Goal: Task Accomplishment & Management: Manage account settings

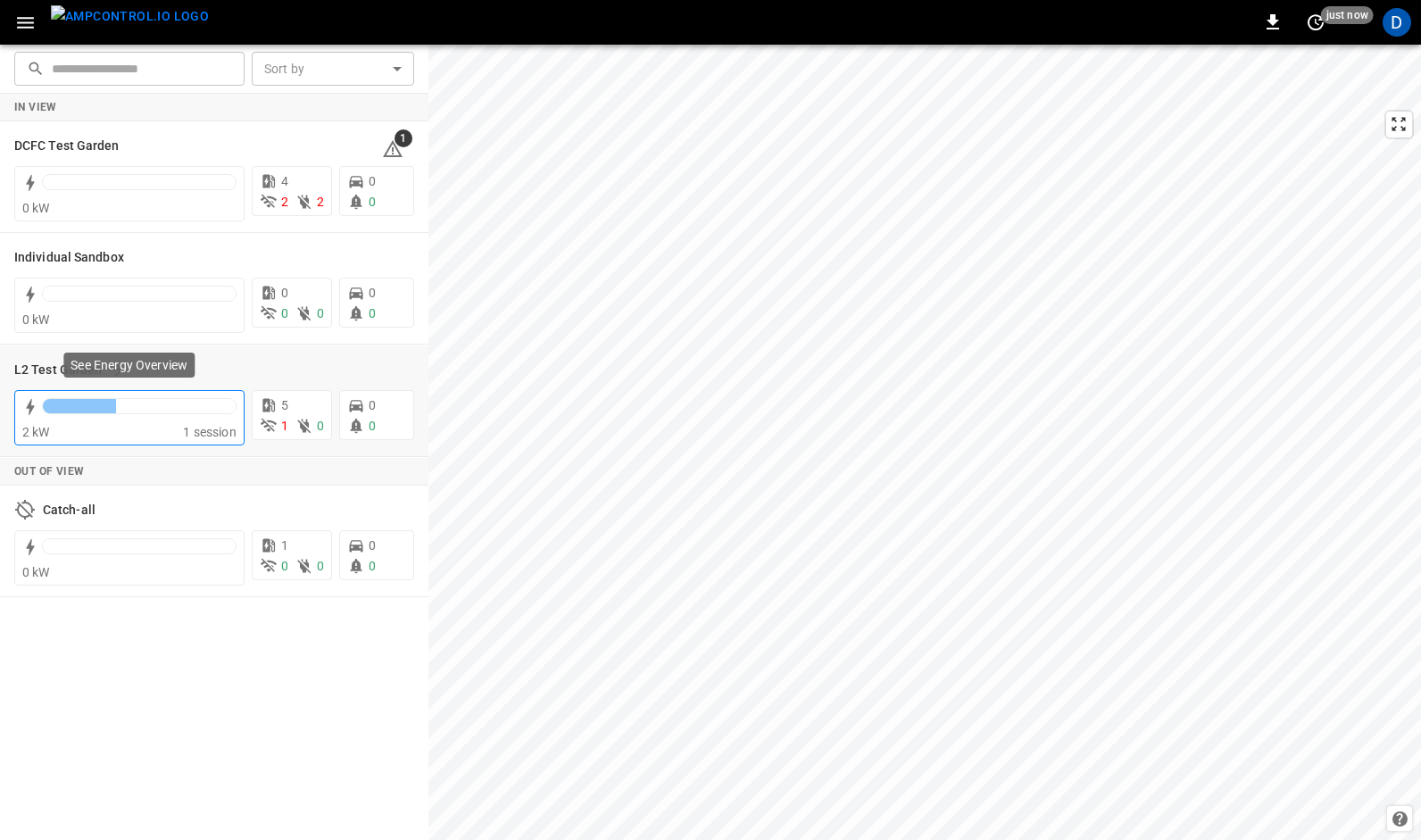
click at [149, 424] on div "2 kW" at bounding box center [102, 432] width 161 height 18
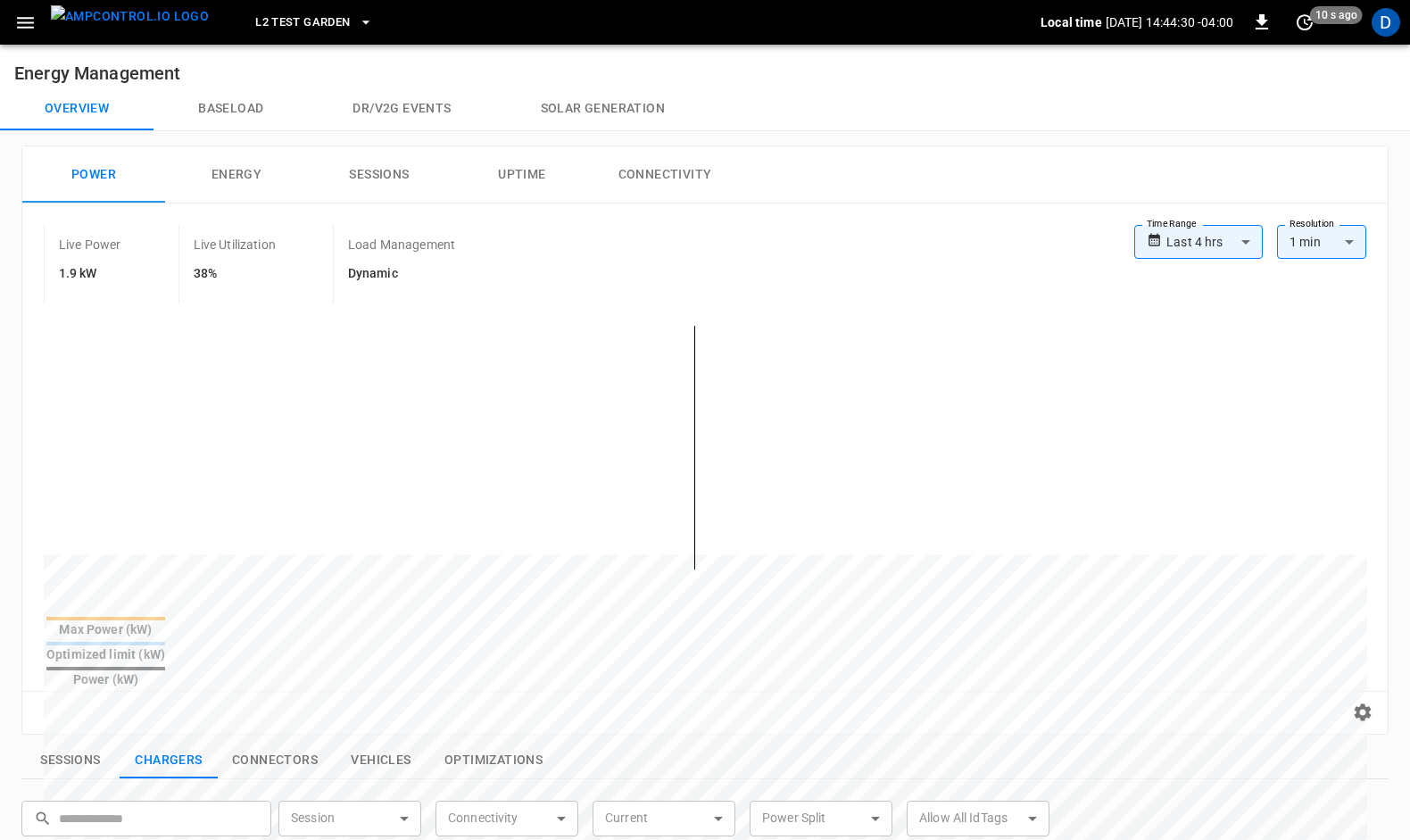
click at [21, 16] on icon "button" at bounding box center [25, 22] width 22 height 22
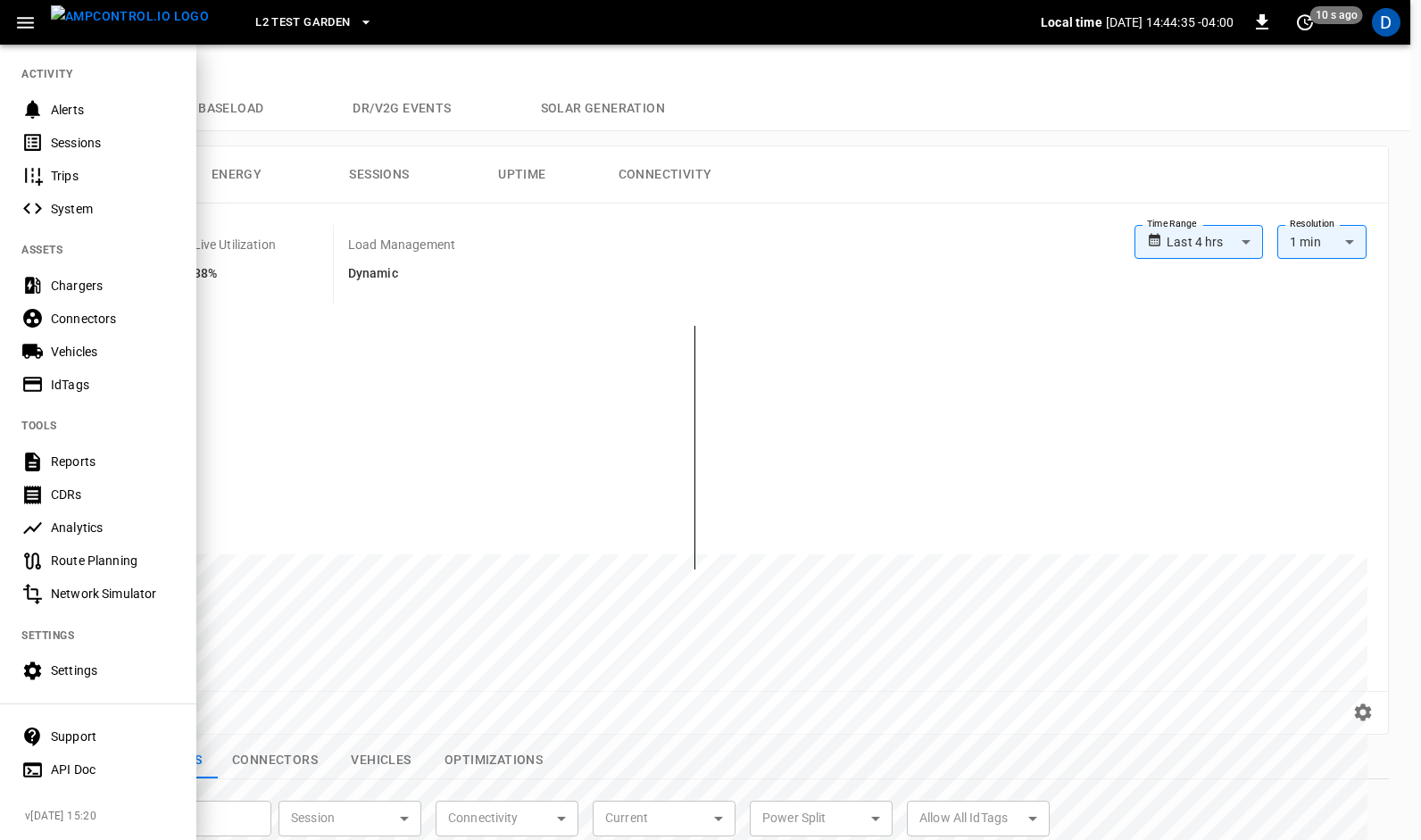
scroll to position [179, 0]
click at [71, 657] on div "Settings" at bounding box center [98, 671] width 197 height 33
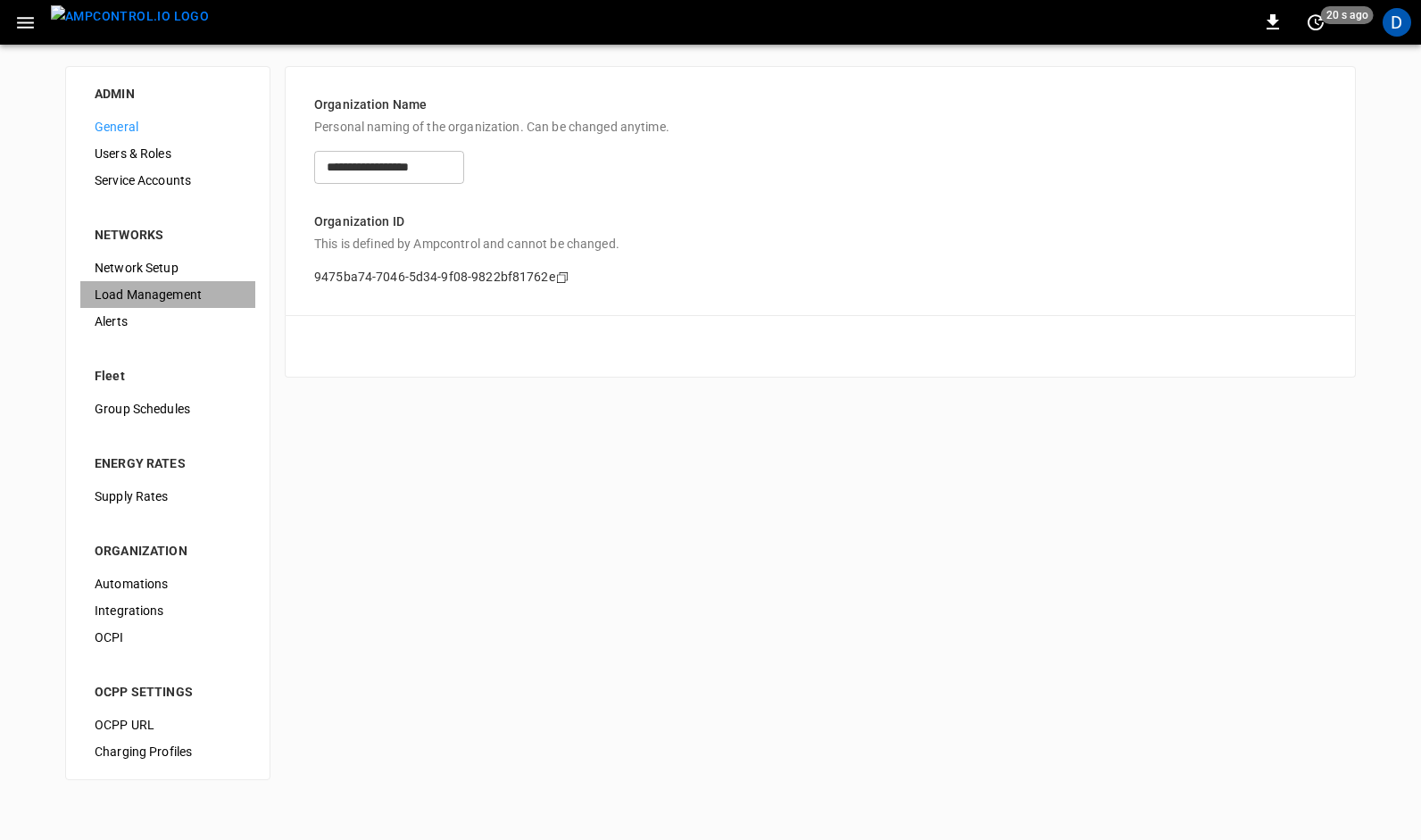
click at [129, 293] on span "Load Management" at bounding box center [168, 294] width 147 height 18
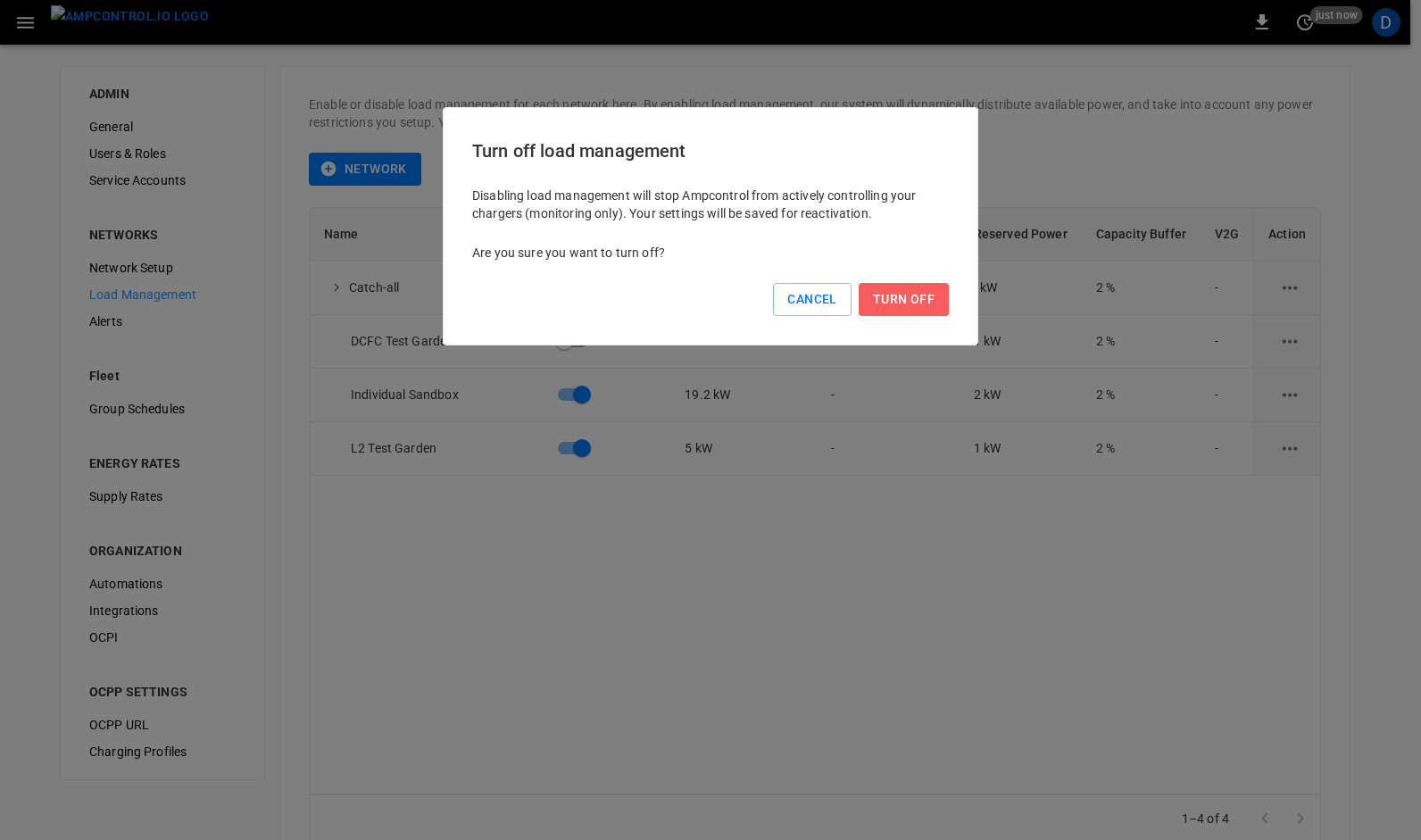
click at [898, 291] on button "Turn Off" at bounding box center [903, 299] width 90 height 33
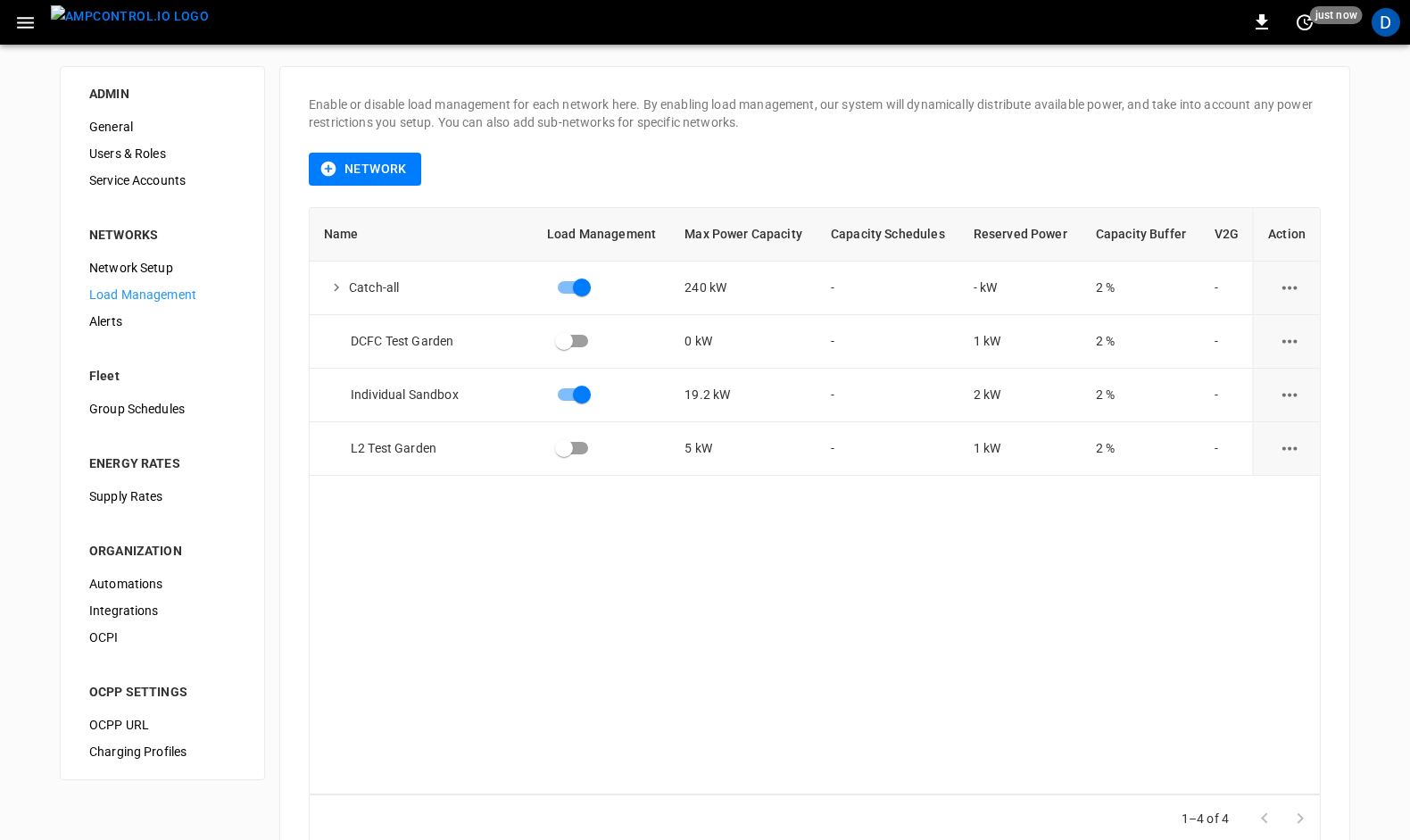
click at [137, 18] on img "menu" at bounding box center [130, 16] width 158 height 22
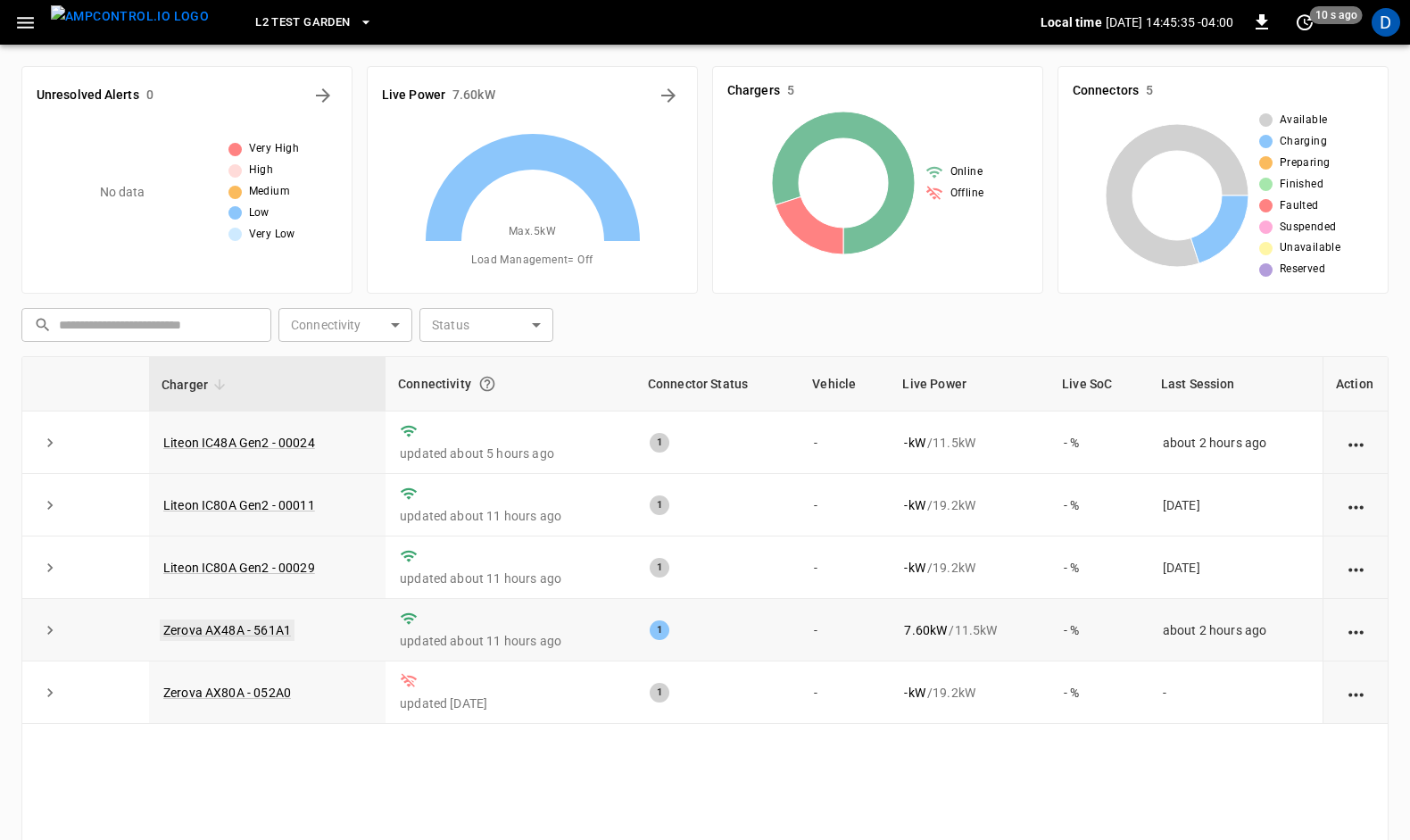
click at [185, 627] on link "Zerova AX48A - 561A1" at bounding box center [228, 630] width 135 height 21
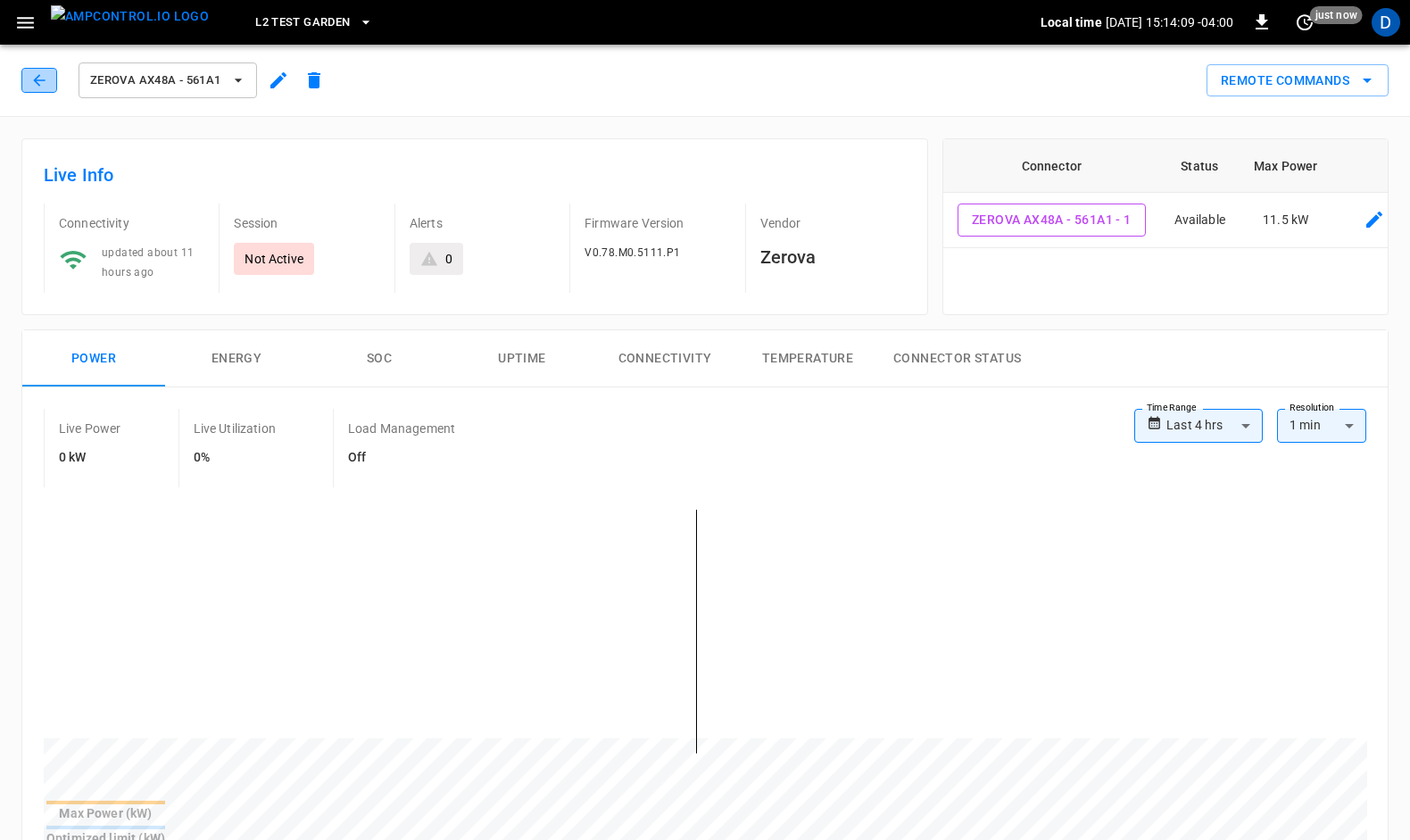
click at [41, 74] on icon "button" at bounding box center [39, 80] width 18 height 18
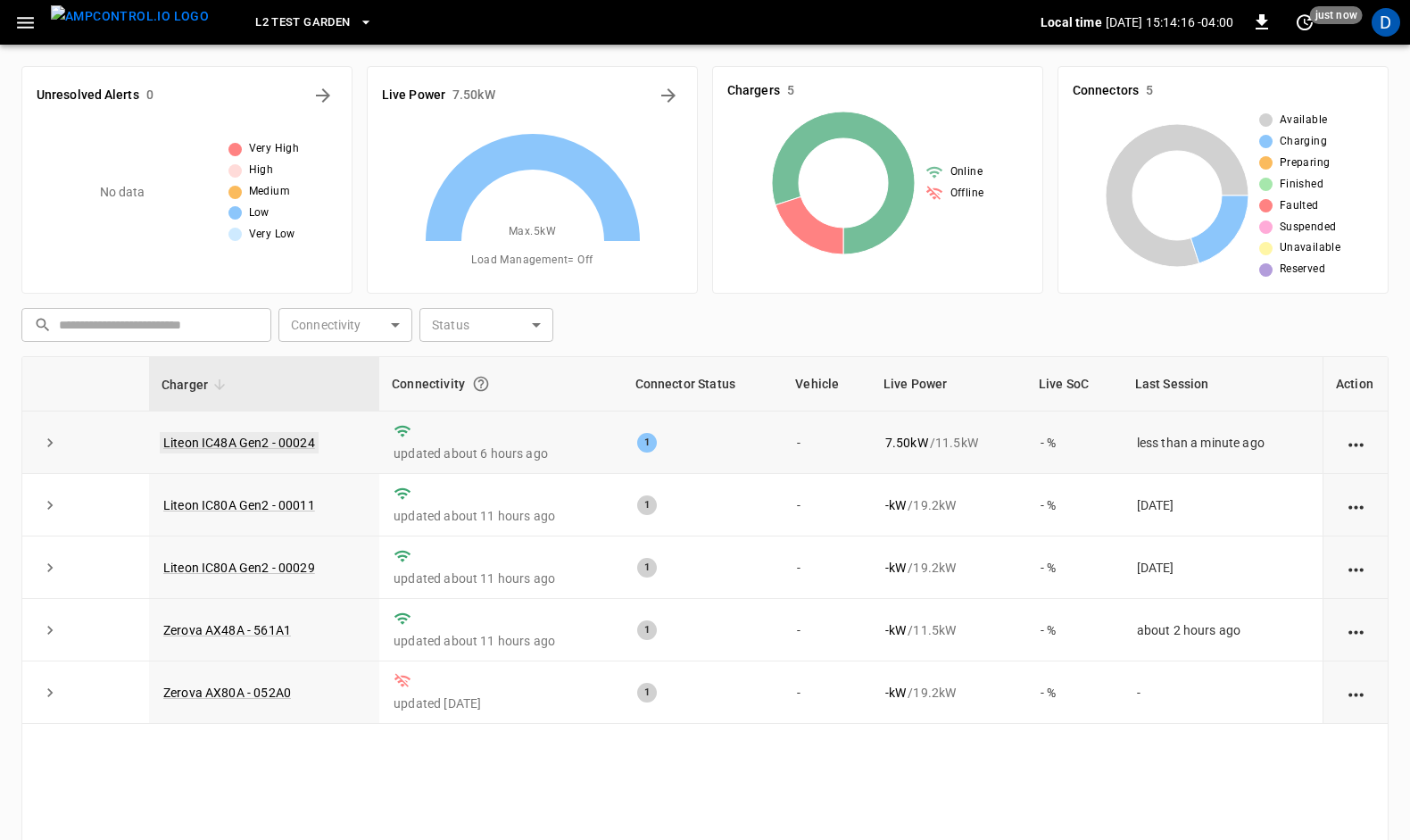
click at [250, 440] on link "Liteon IC48A Gen2 - 00024" at bounding box center [239, 443] width 159 height 21
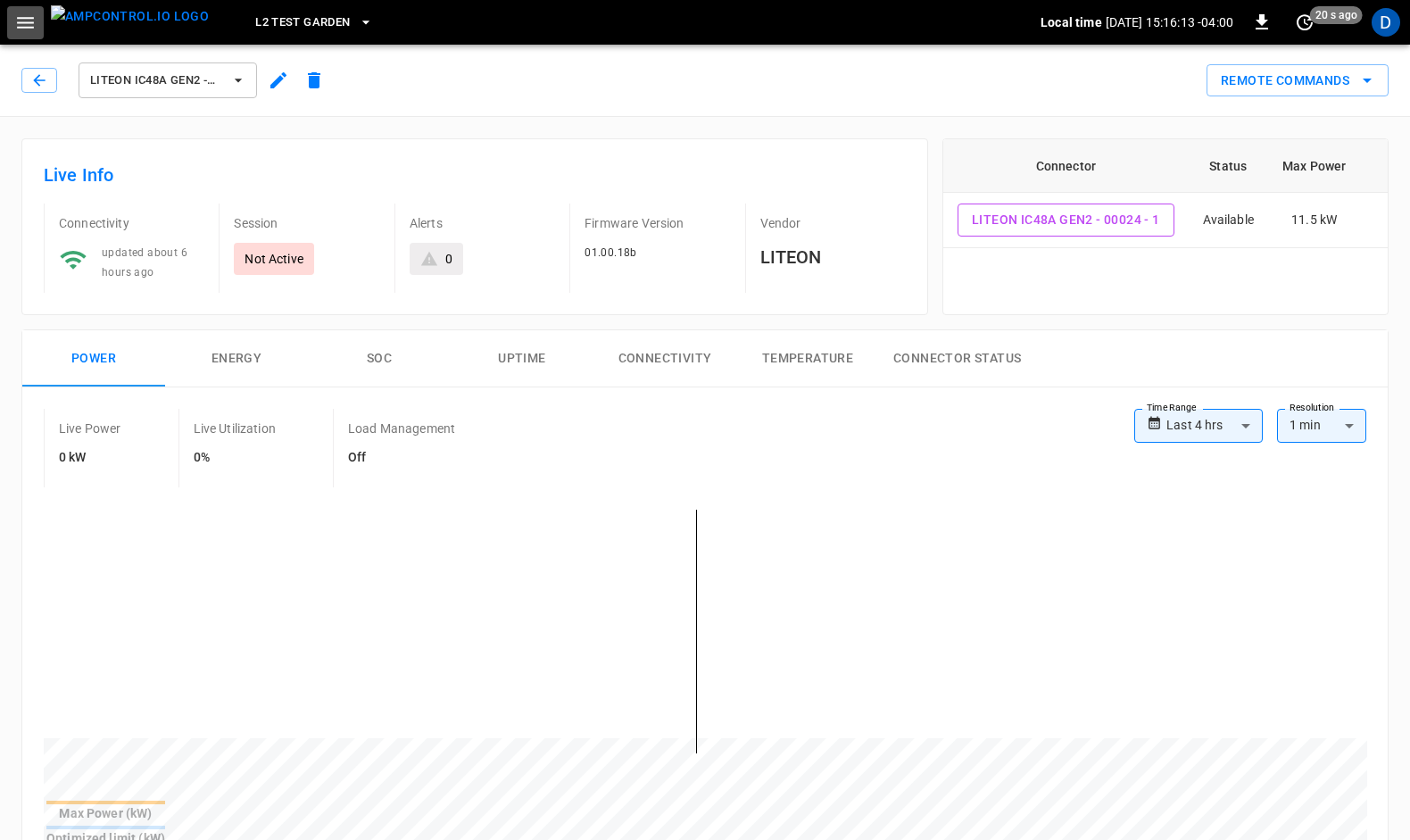
click at [25, 21] on icon "button" at bounding box center [26, 23] width 17 height 12
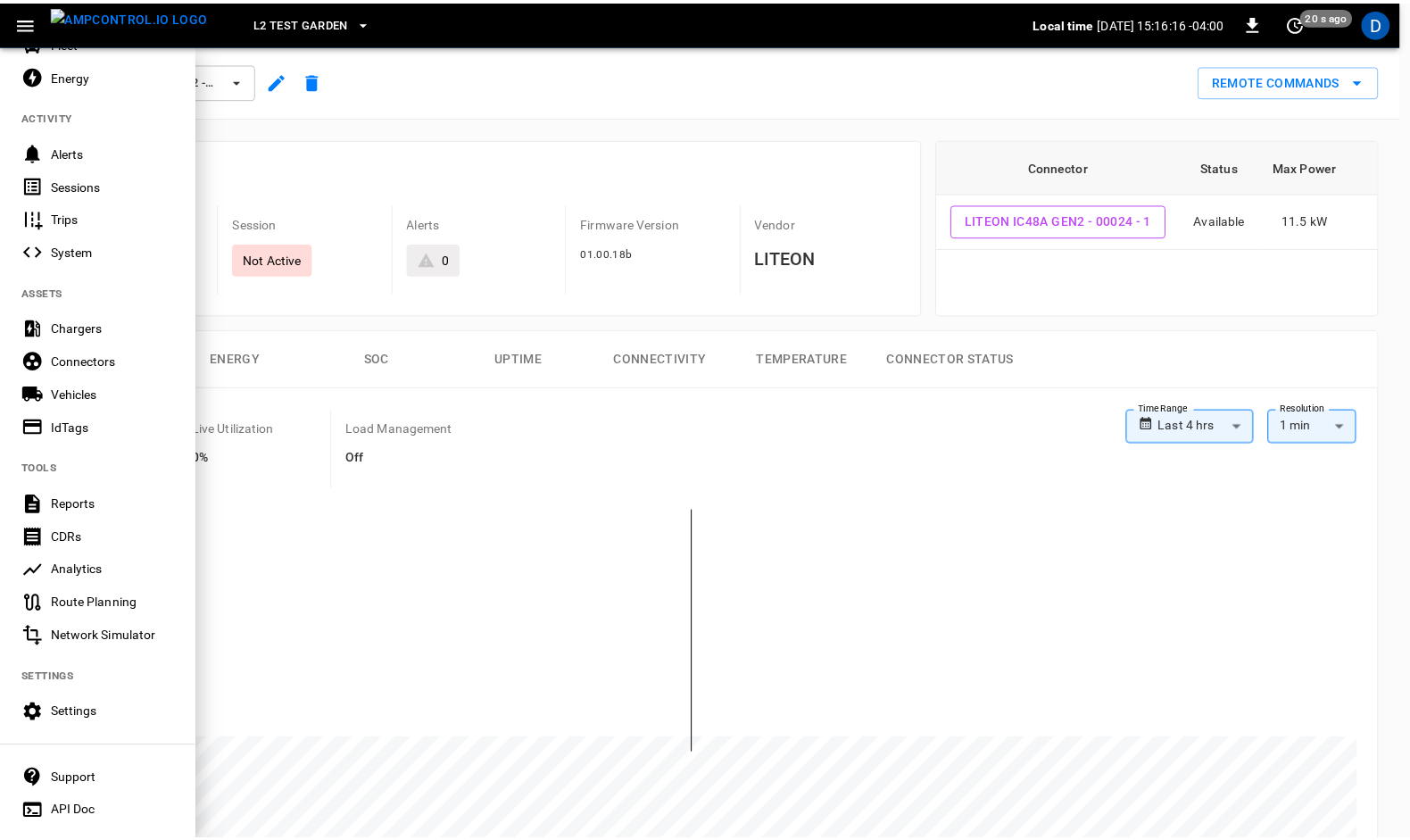
scroll to position [139, 0]
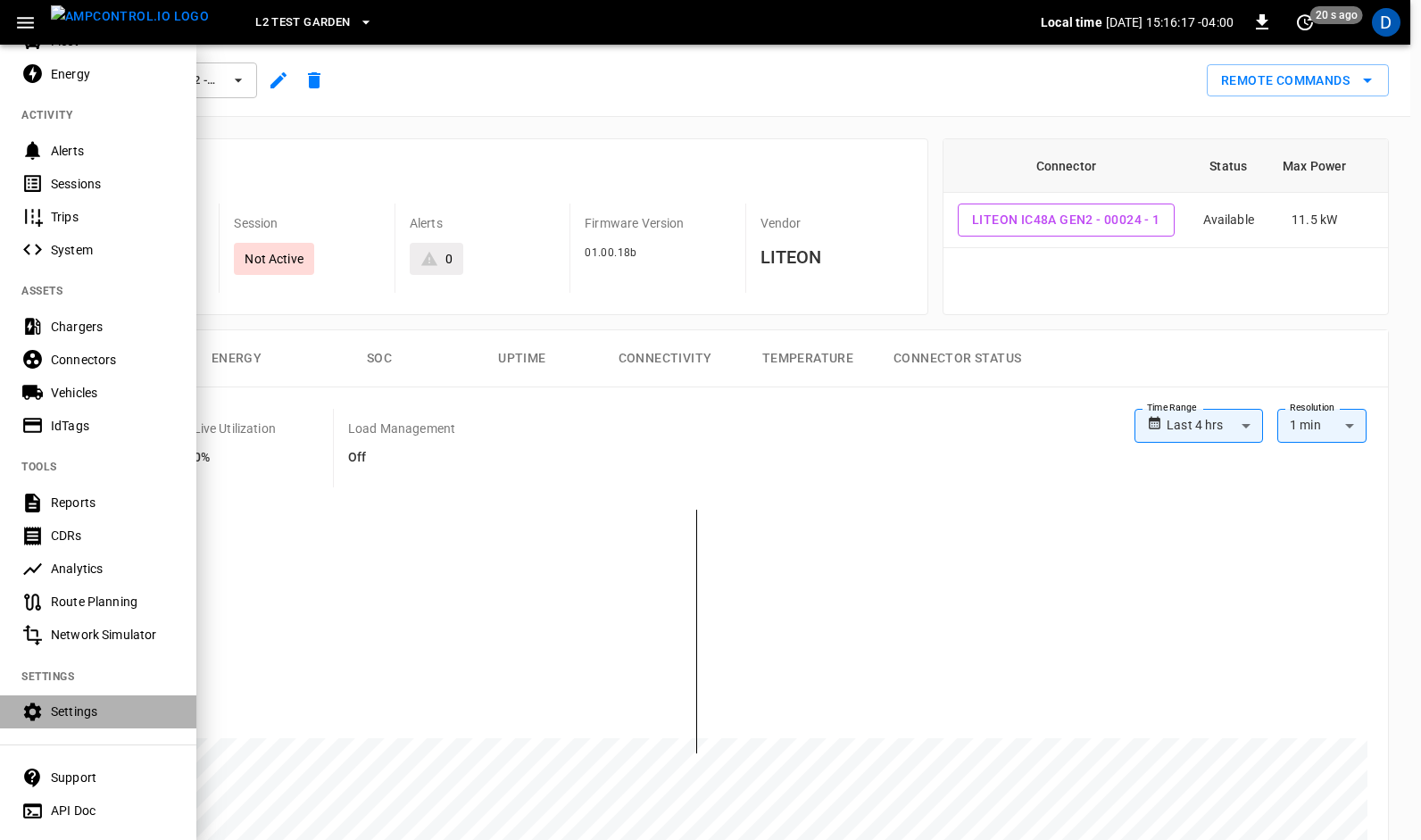
click at [74, 714] on div "Settings" at bounding box center [113, 711] width 124 height 18
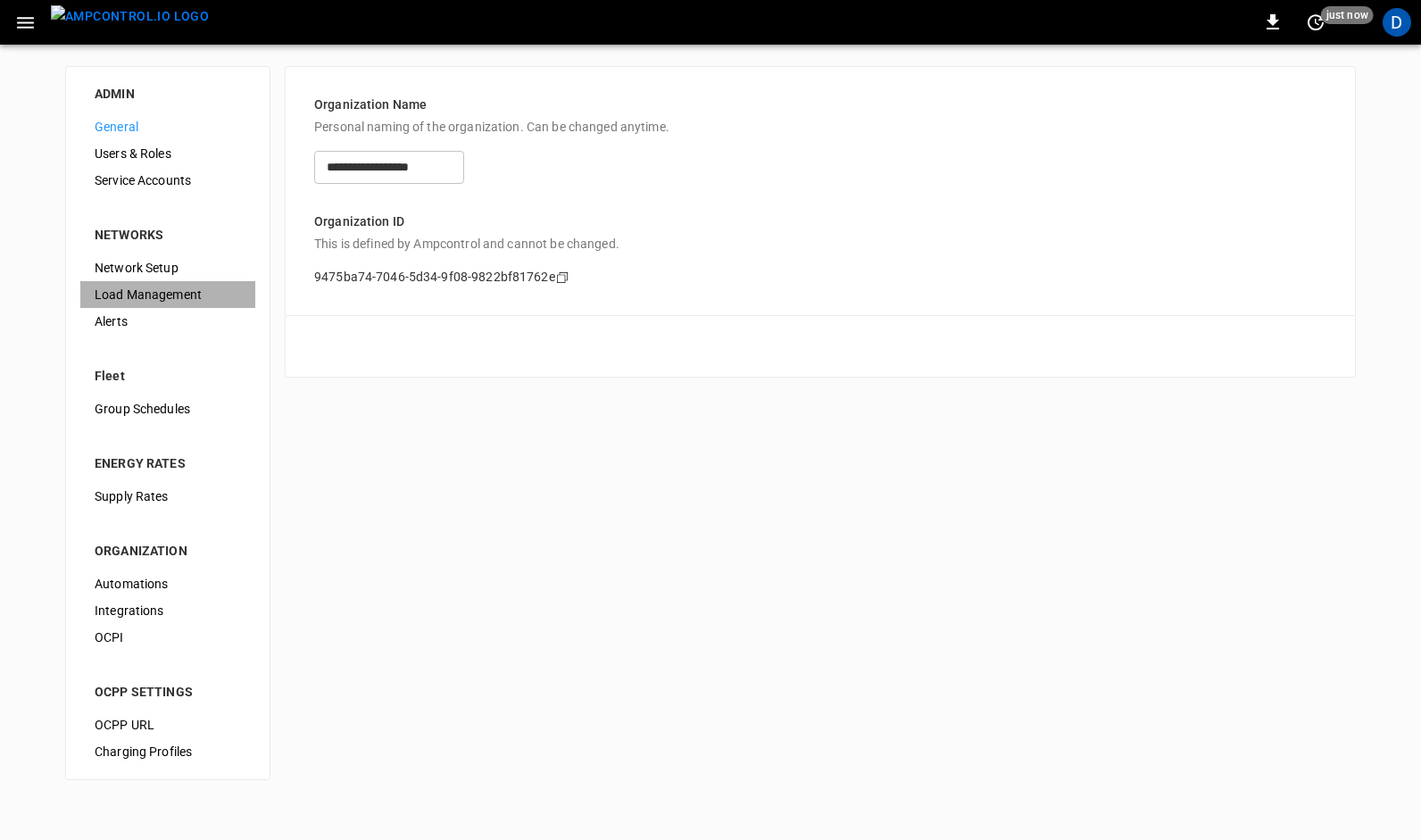
click at [130, 289] on span "Load Management" at bounding box center [168, 294] width 147 height 18
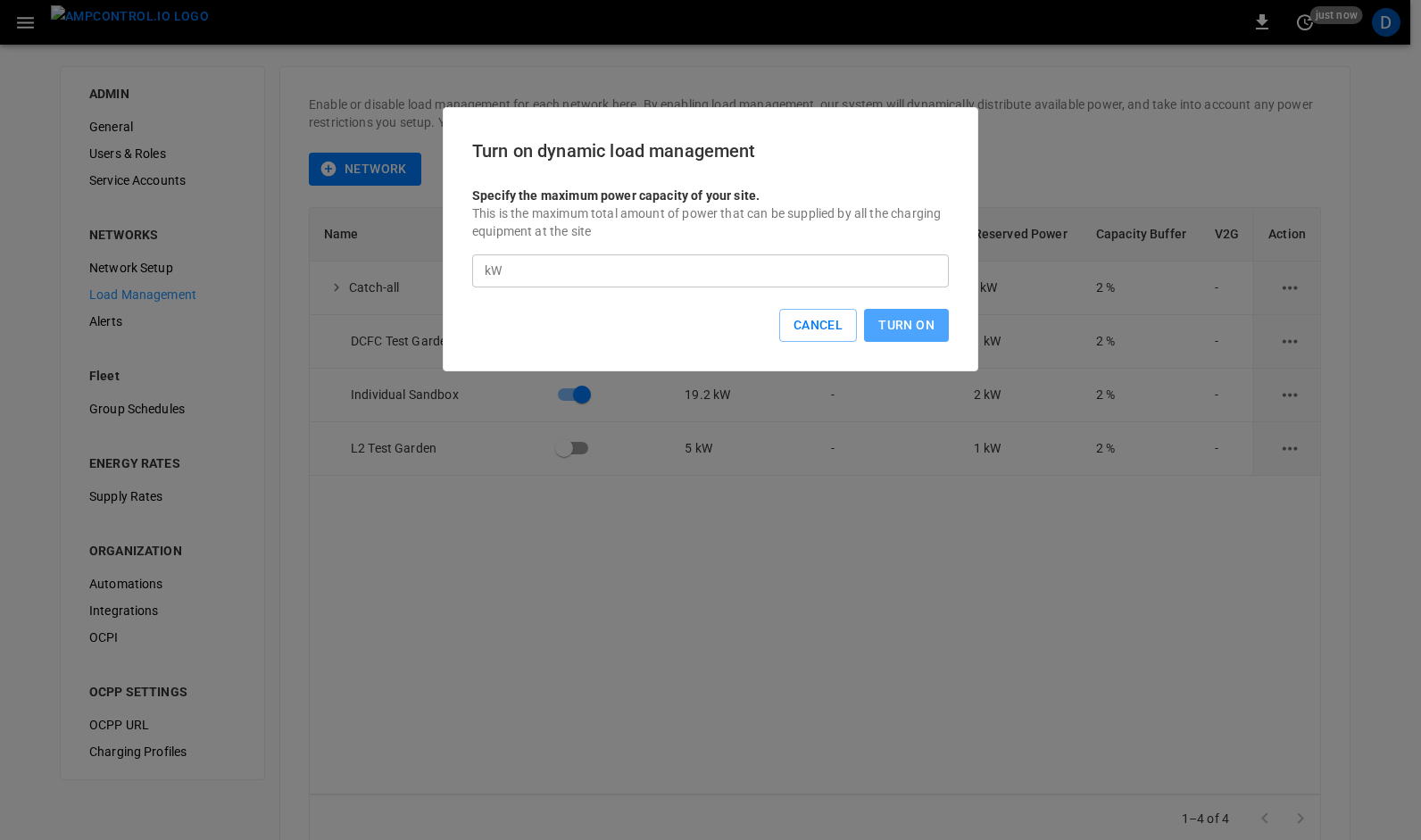
click at [886, 323] on button "Turn On" at bounding box center [907, 325] width 85 height 33
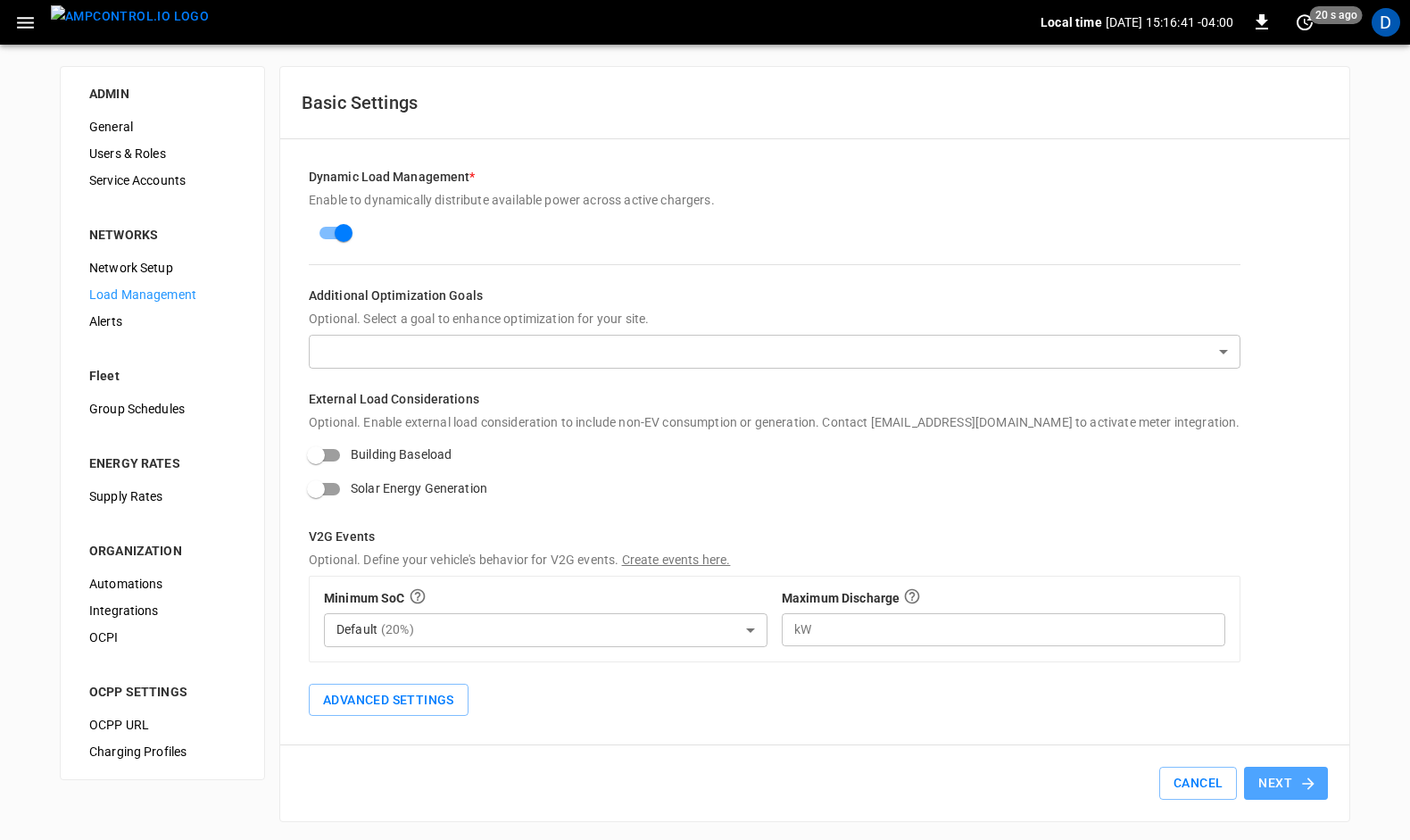
click at [1284, 775] on button "Next" at bounding box center [1286, 783] width 84 height 33
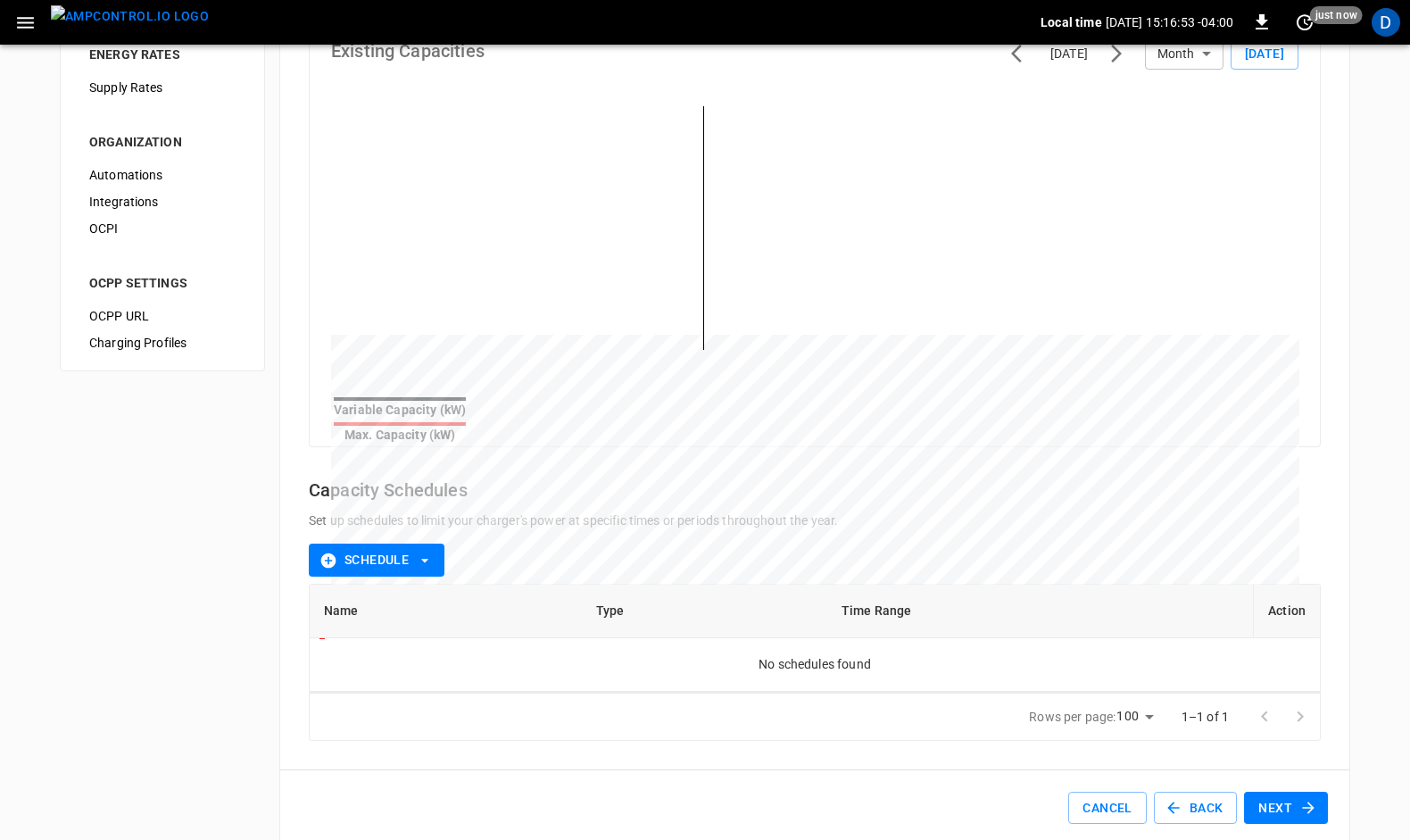
scroll to position [423, 0]
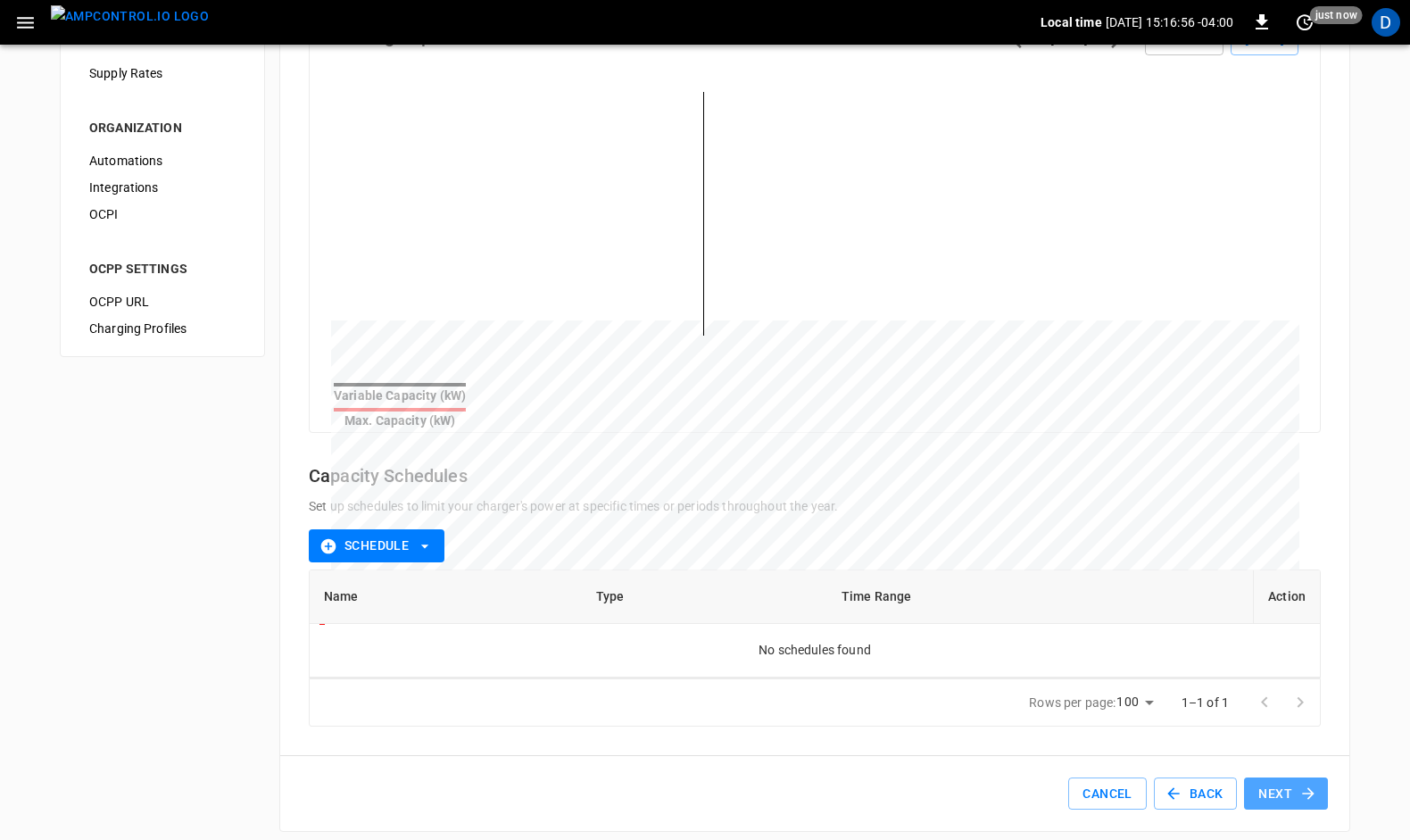
click at [1275, 780] on button "Next" at bounding box center [1286, 794] width 84 height 33
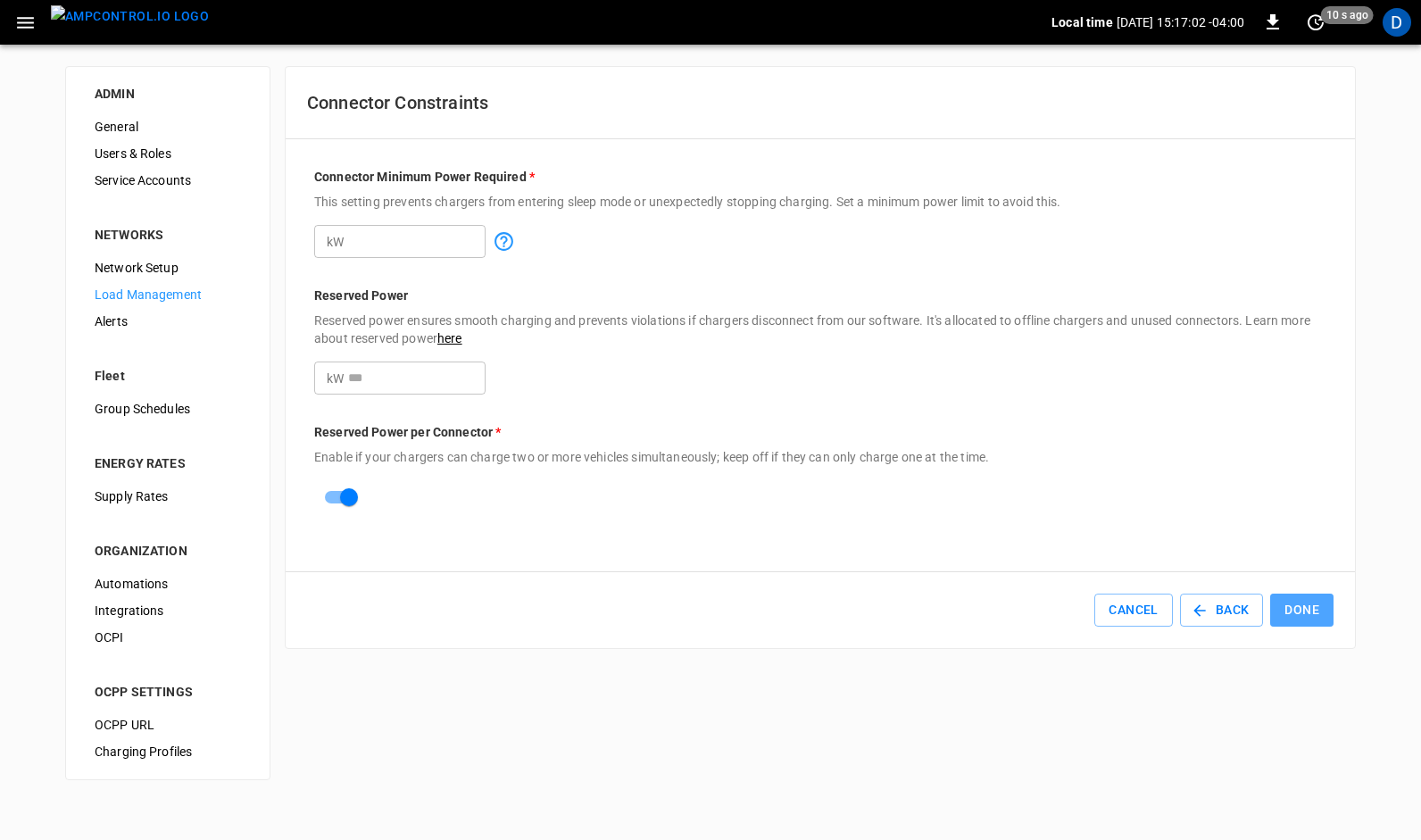
click at [1298, 606] on button "Done" at bounding box center [1302, 610] width 64 height 33
